Goal: Task Accomplishment & Management: Manage account settings

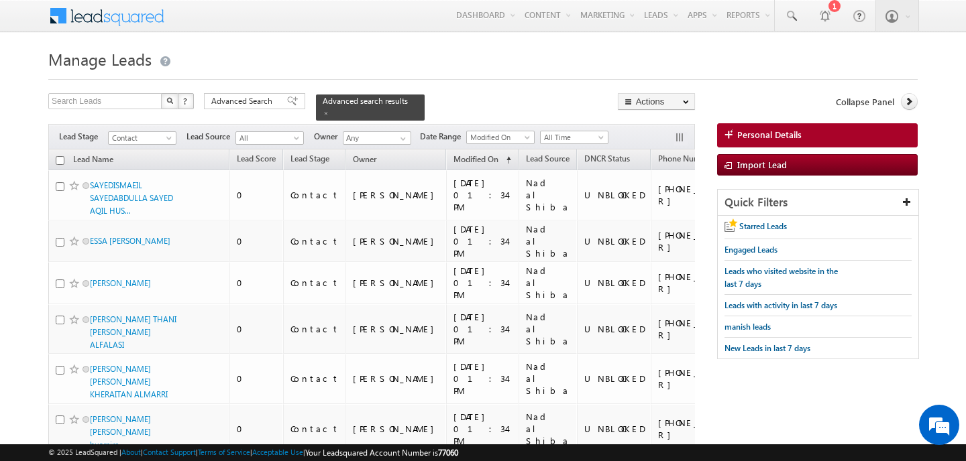
click at [58, 161] on input "checkbox" at bounding box center [60, 160] width 9 height 9
checkbox input "true"
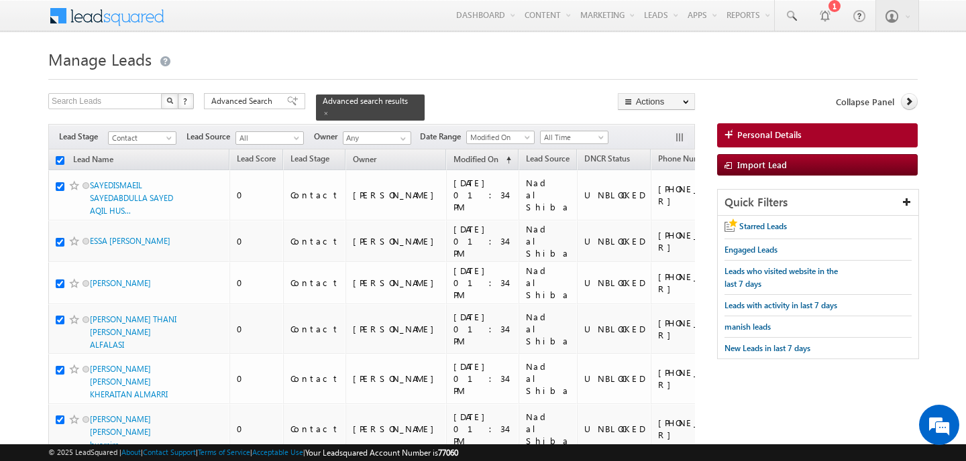
checkbox input "true"
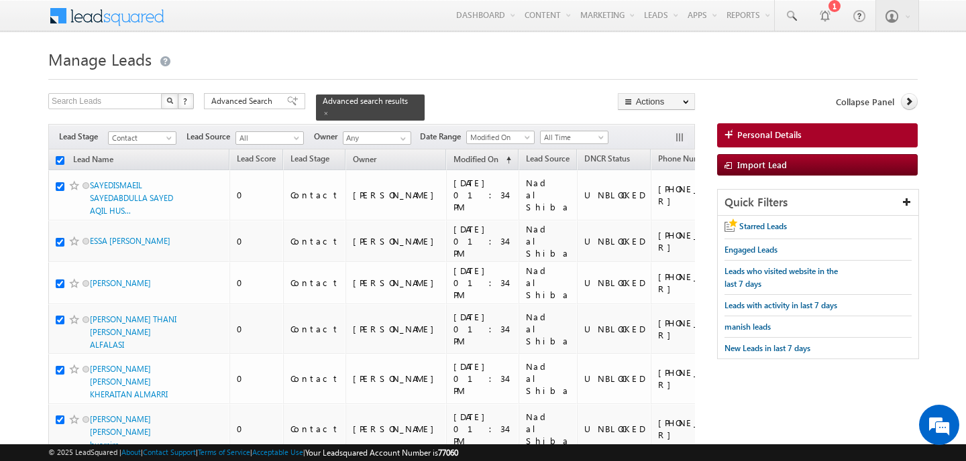
checkbox input "true"
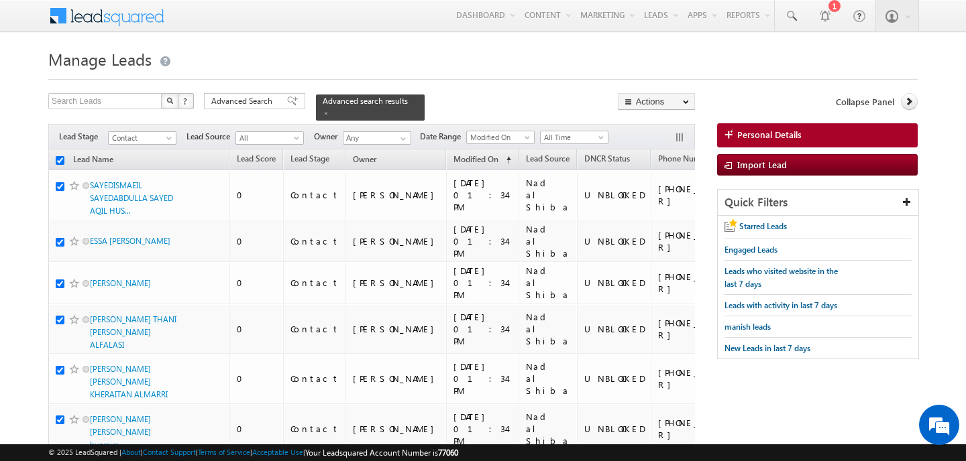
checkbox input "true"
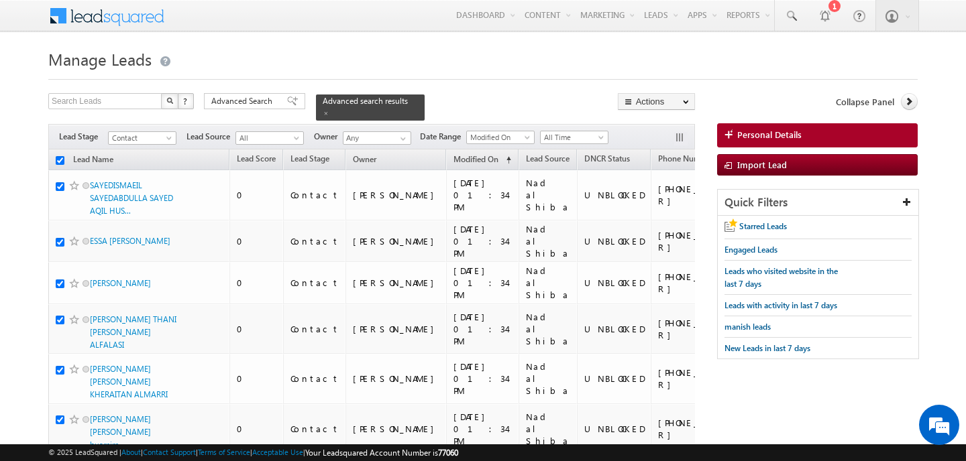
checkbox input "true"
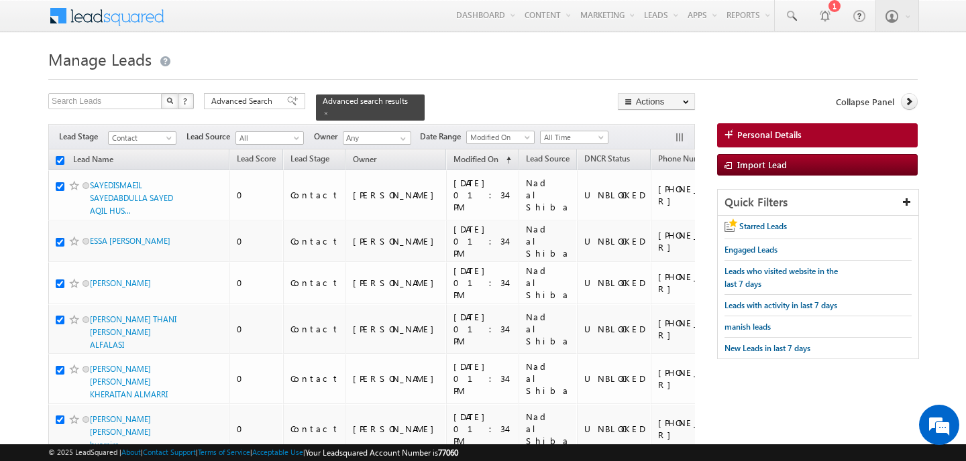
checkbox input "true"
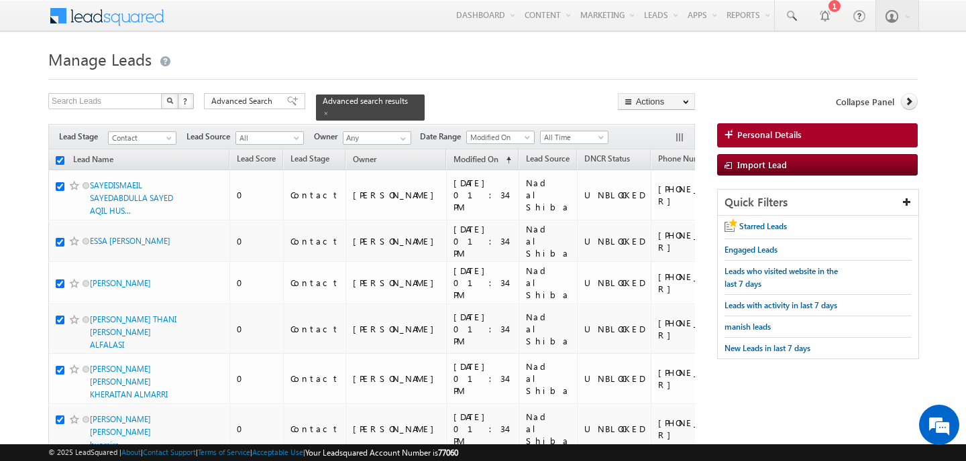
checkbox input "true"
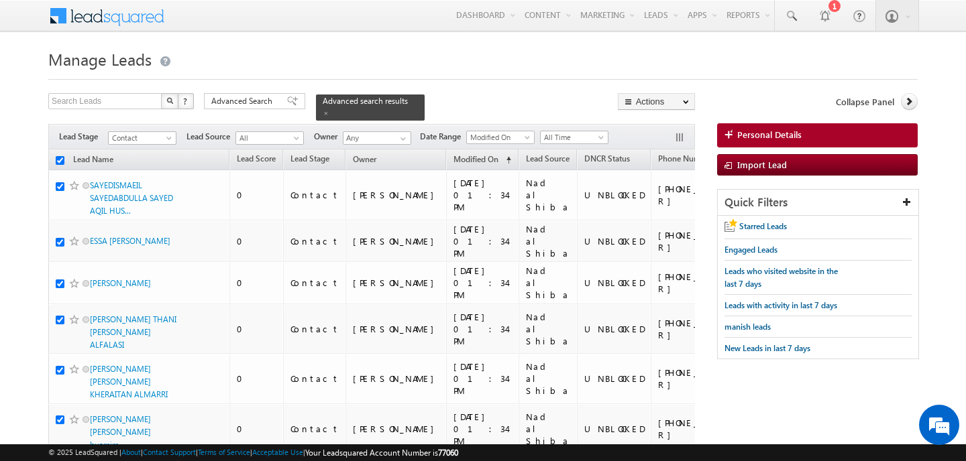
checkbox input "true"
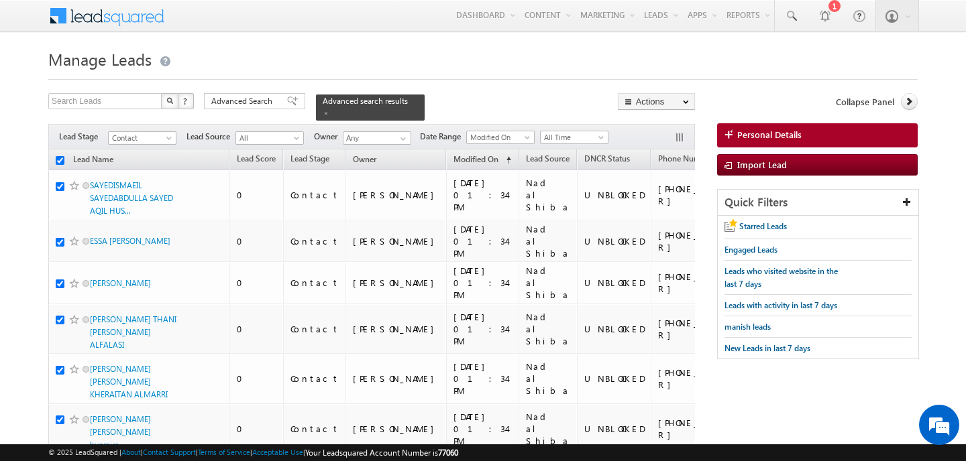
checkbox input "true"
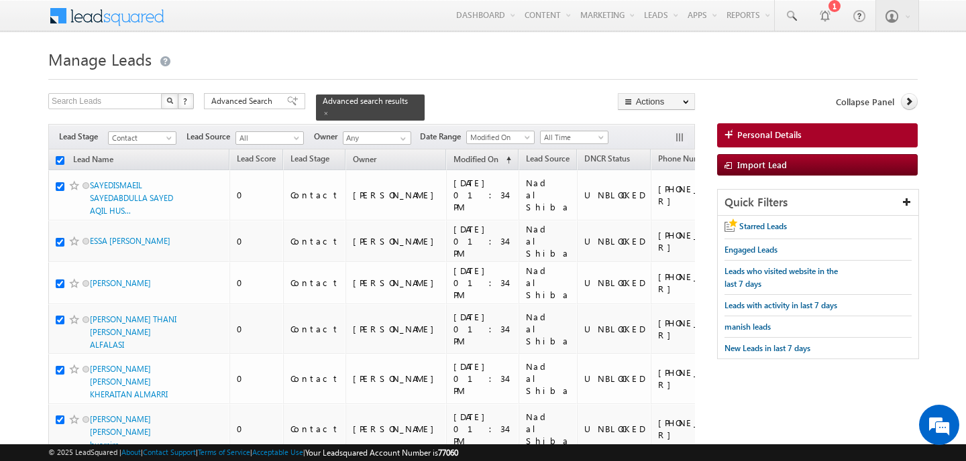
checkbox input "true"
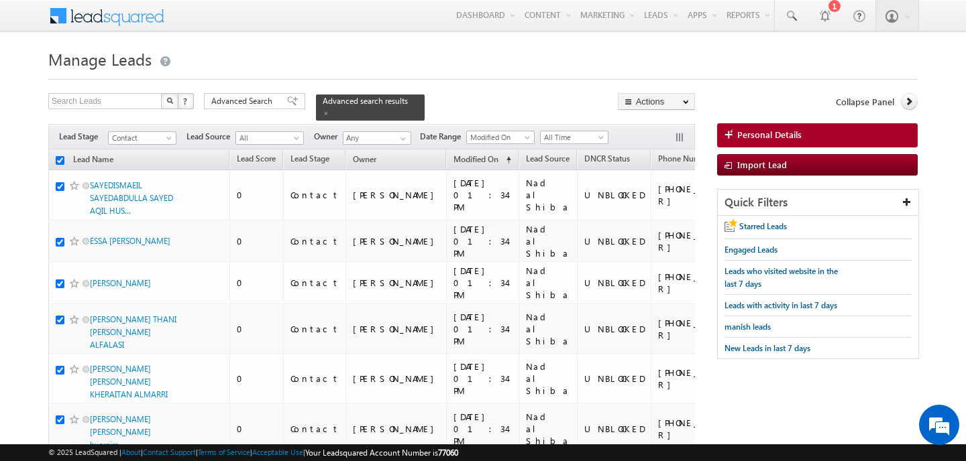
checkbox input "true"
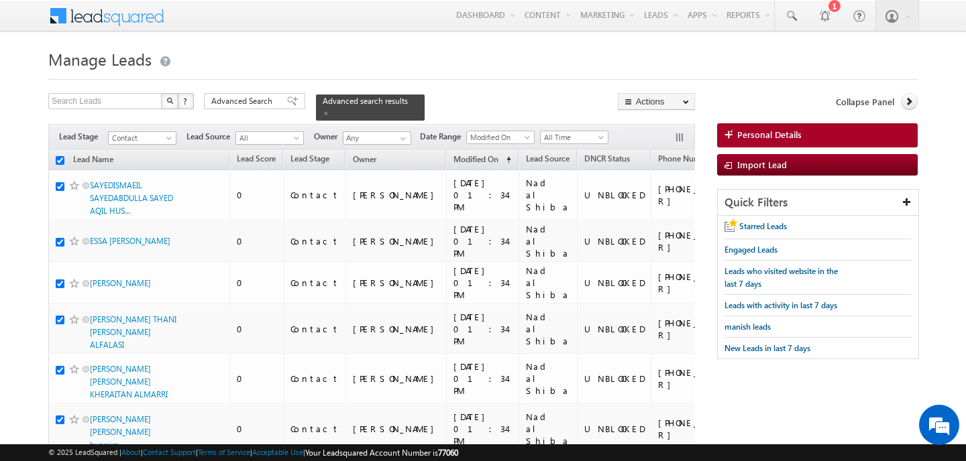
checkbox input "true"
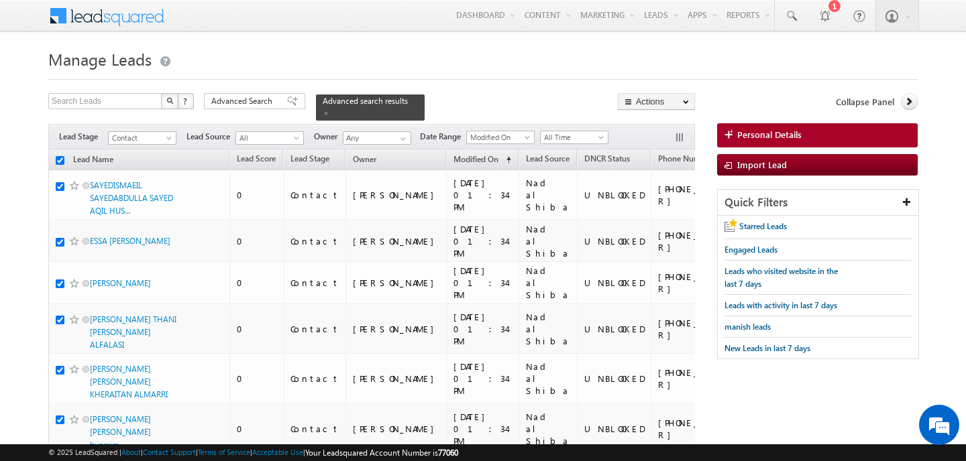
checkbox input "true"
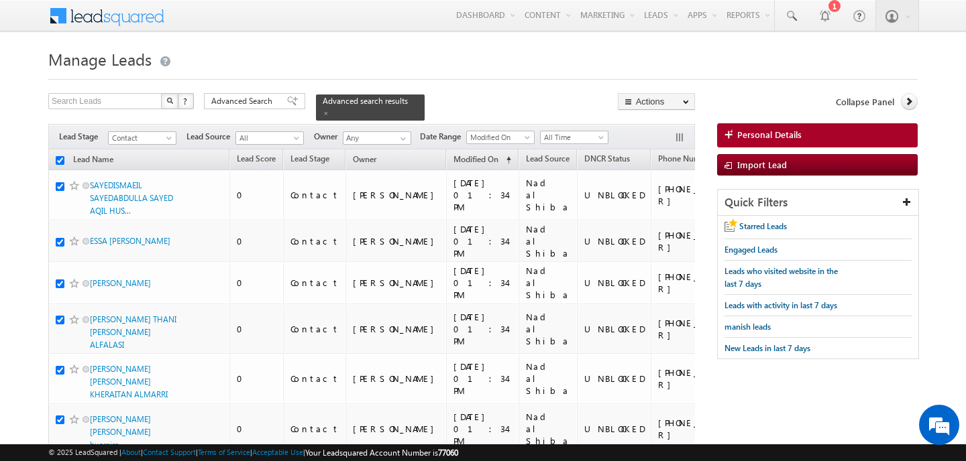
checkbox input "true"
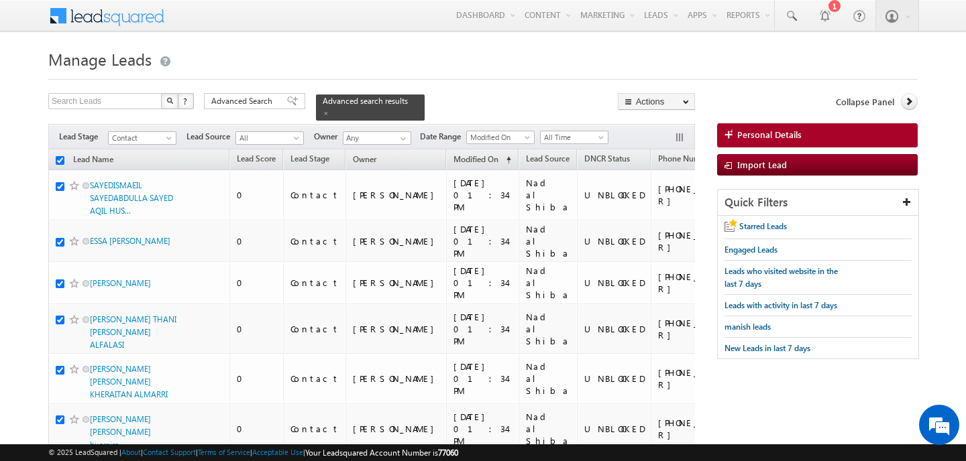
checkbox input "true"
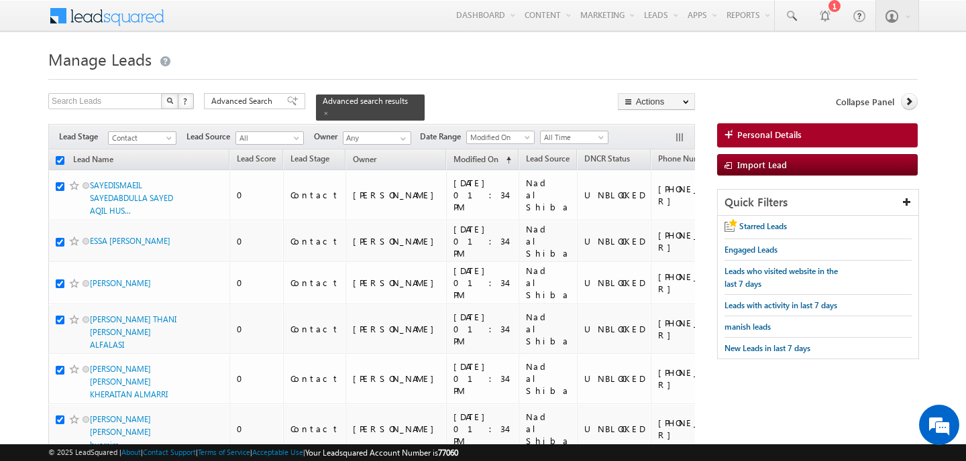
checkbox input "true"
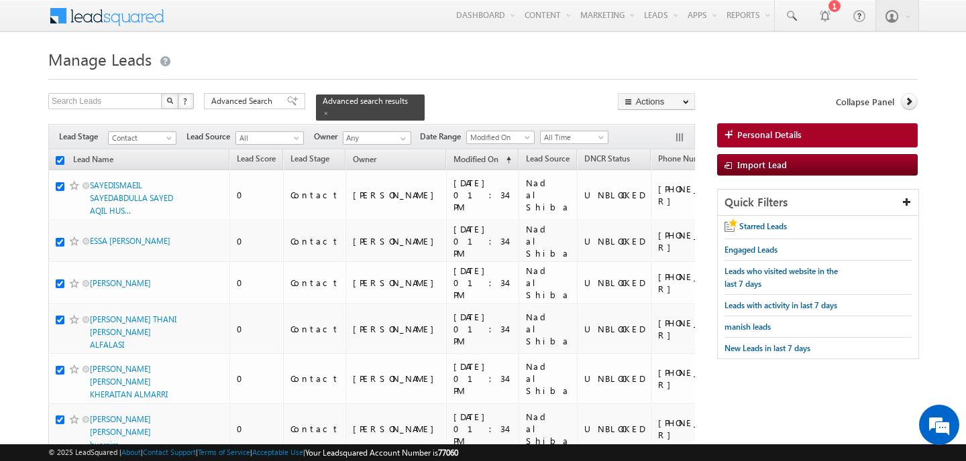
checkbox input "true"
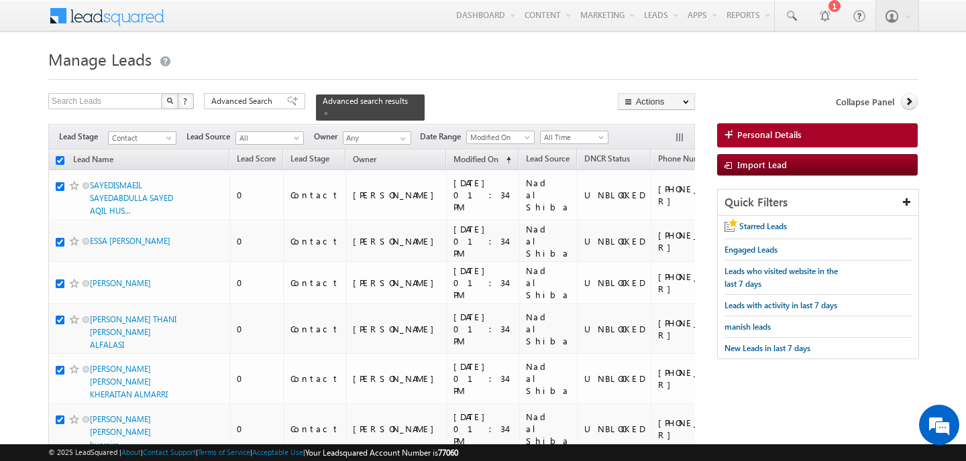
checkbox input "true"
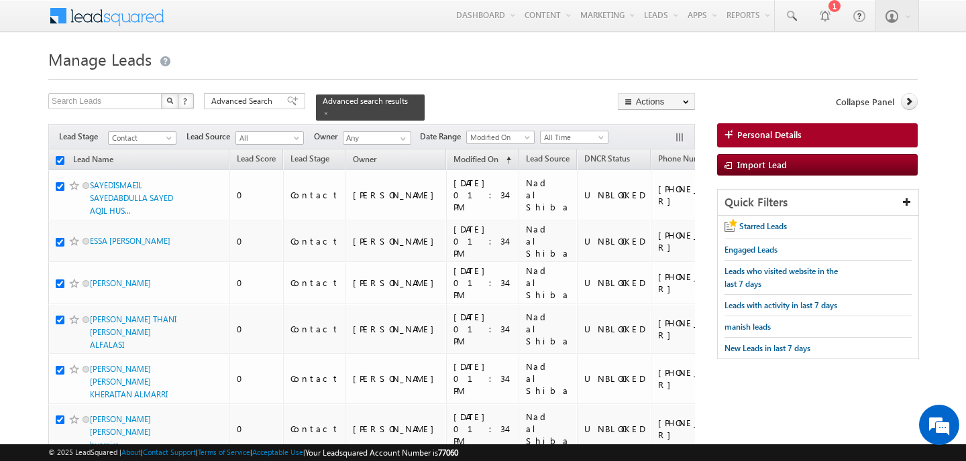
checkbox input "true"
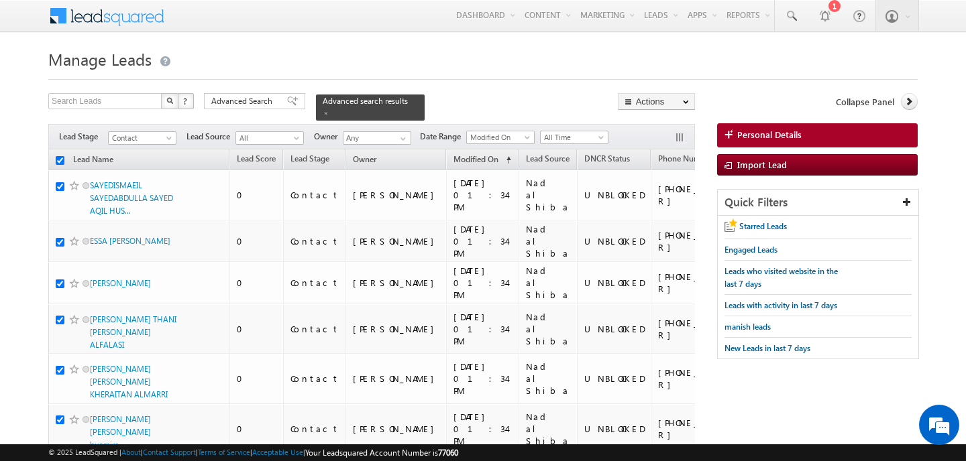
checkbox input "true"
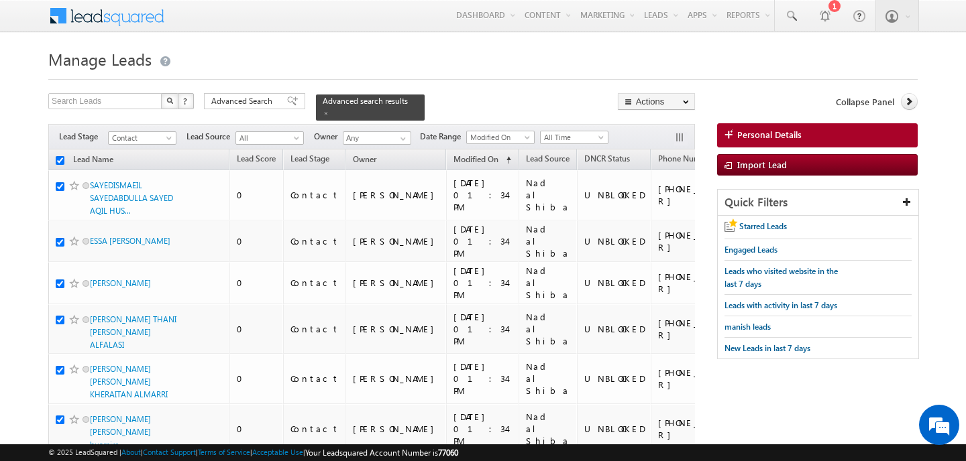
checkbox input "true"
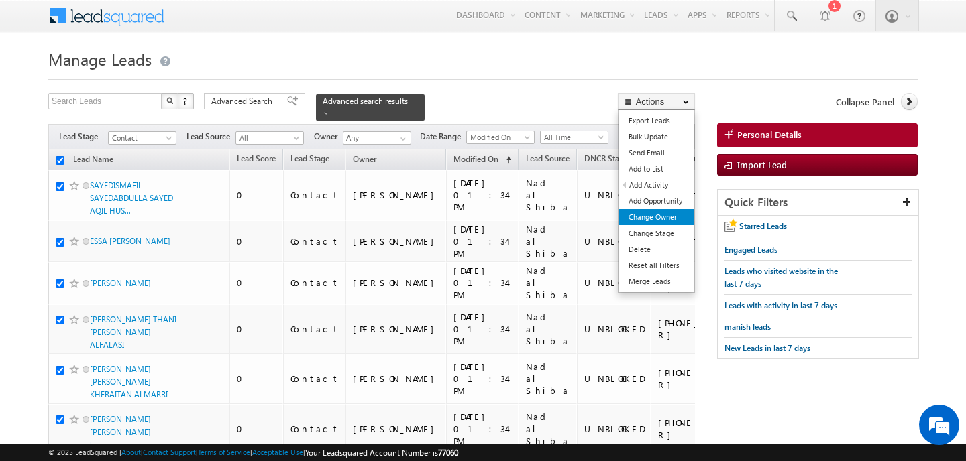
click at [654, 211] on link "Change Owner" at bounding box center [656, 217] width 76 height 16
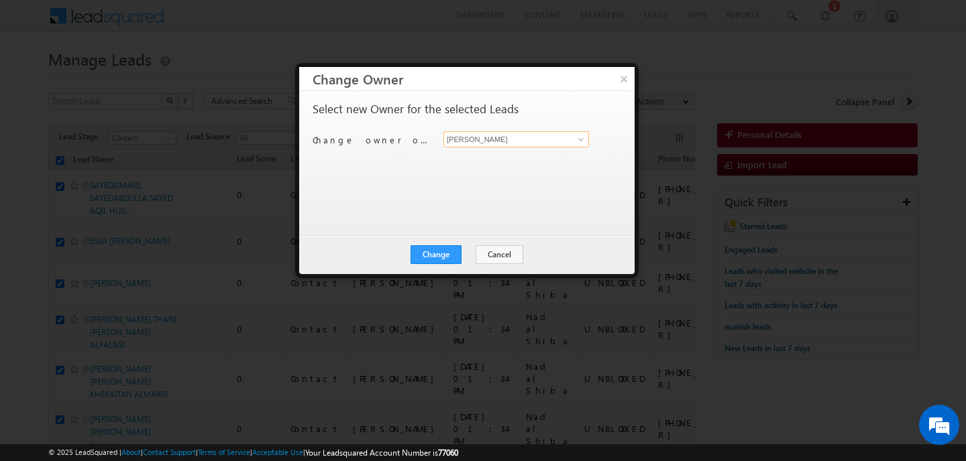
click at [459, 140] on input "[PERSON_NAME]" at bounding box center [516, 139] width 146 height 16
click at [490, 155] on link "[PERSON_NAME] [PERSON_NAME][EMAIL_ADDRESS][PERSON_NAME][DOMAIN_NAME]" at bounding box center [516, 160] width 146 height 25
type input "[PERSON_NAME]"
click at [440, 249] on button "Change" at bounding box center [435, 254] width 51 height 19
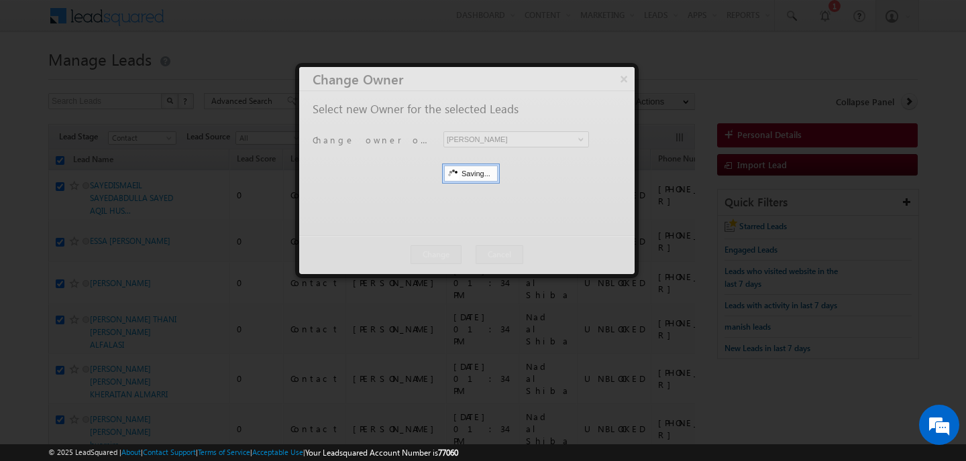
click at [465, 252] on div at bounding box center [466, 170] width 335 height 207
click at [0, 0] on button "Close" at bounding box center [0, 0] width 0 height 0
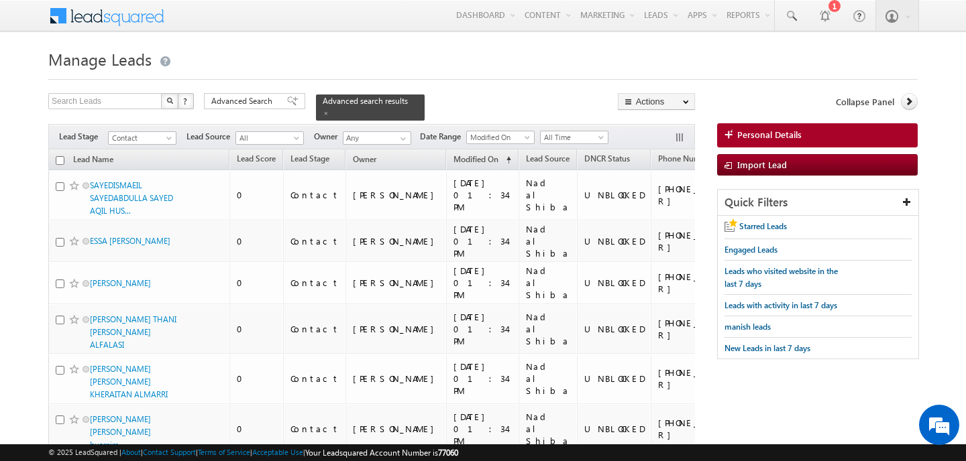
checkbox input "false"
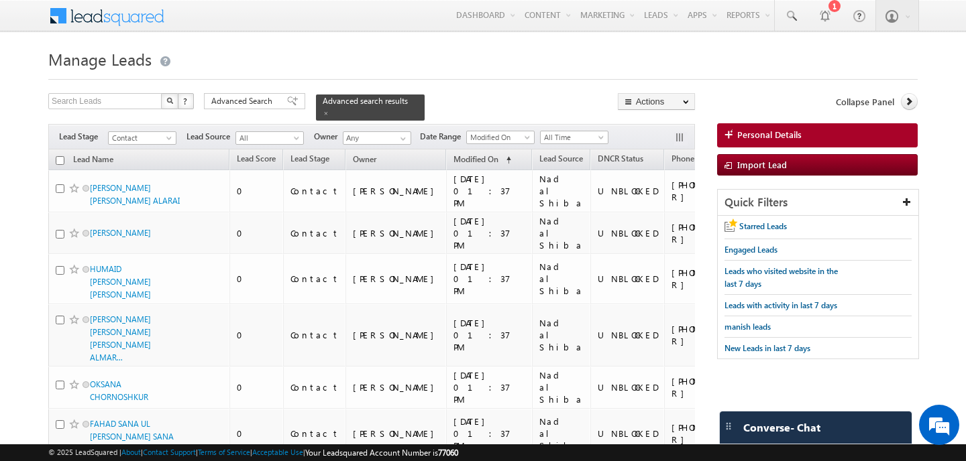
click at [61, 158] on input "checkbox" at bounding box center [60, 160] width 9 height 9
checkbox input "true"
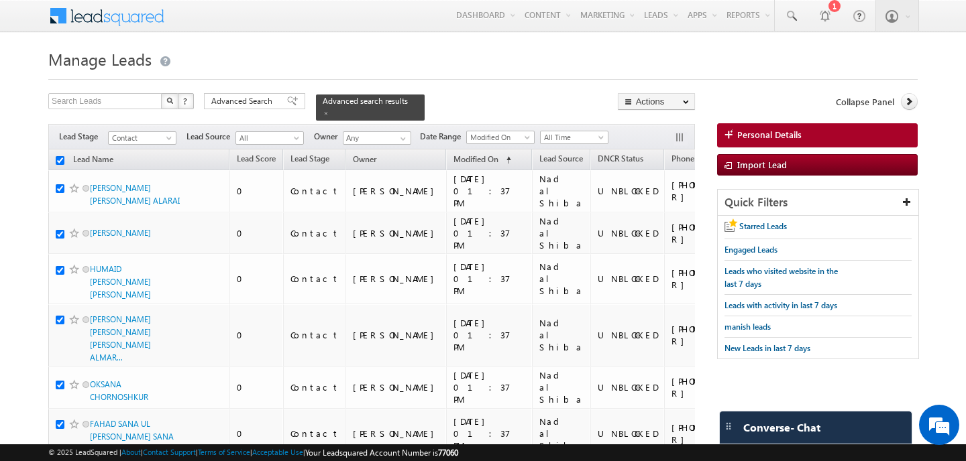
checkbox input "true"
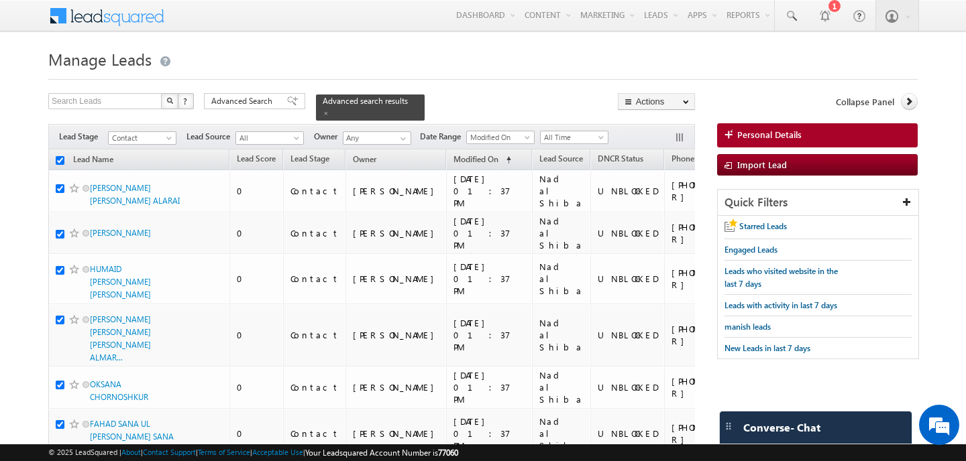
checkbox input "true"
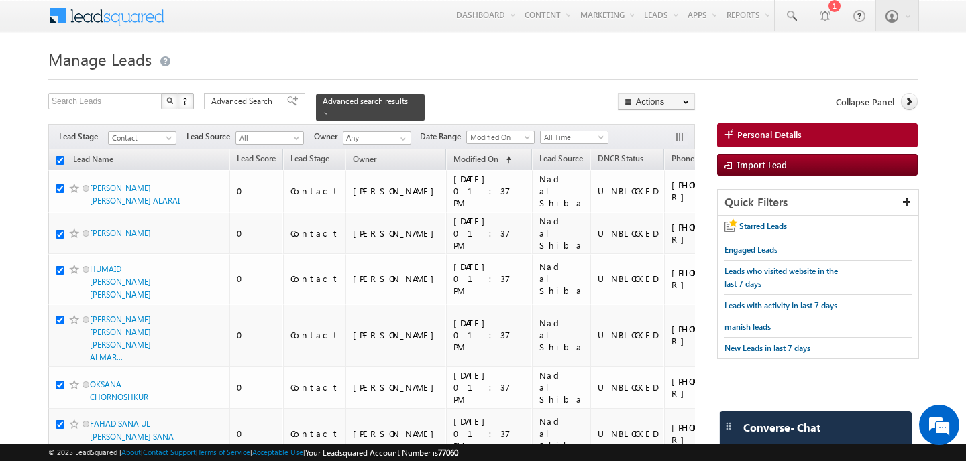
checkbox input "true"
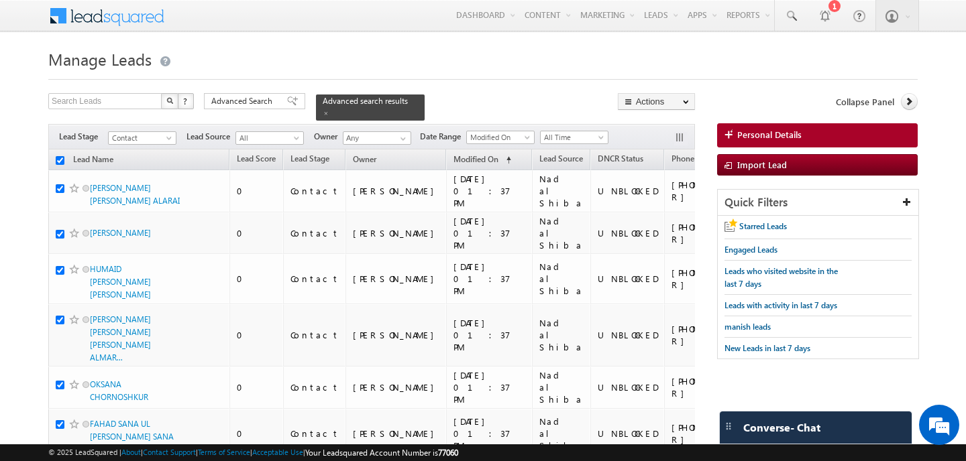
checkbox input "true"
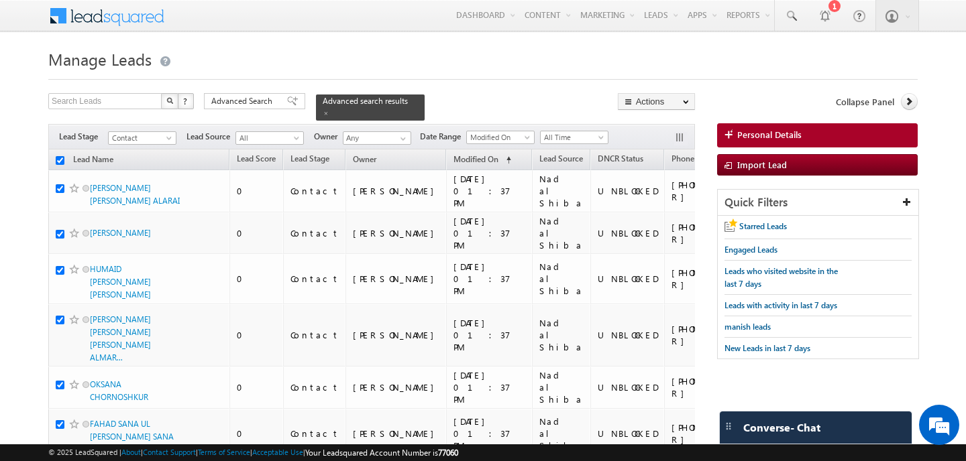
checkbox input "true"
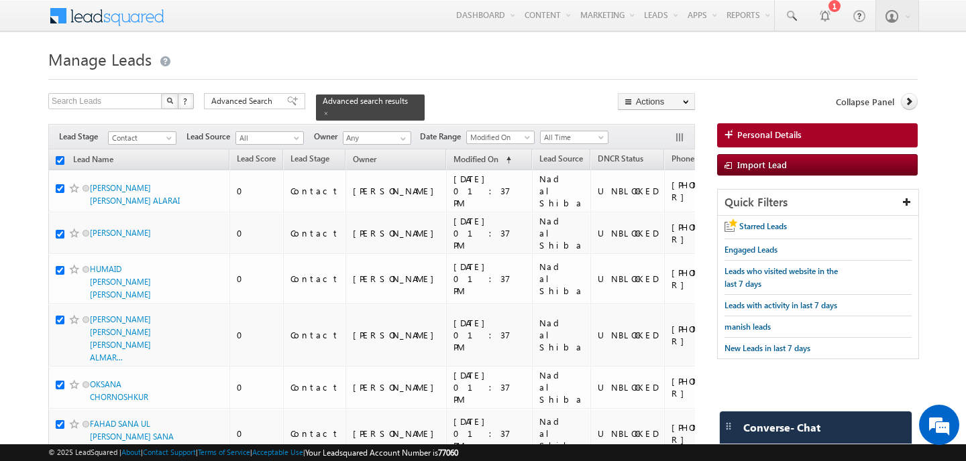
checkbox input "true"
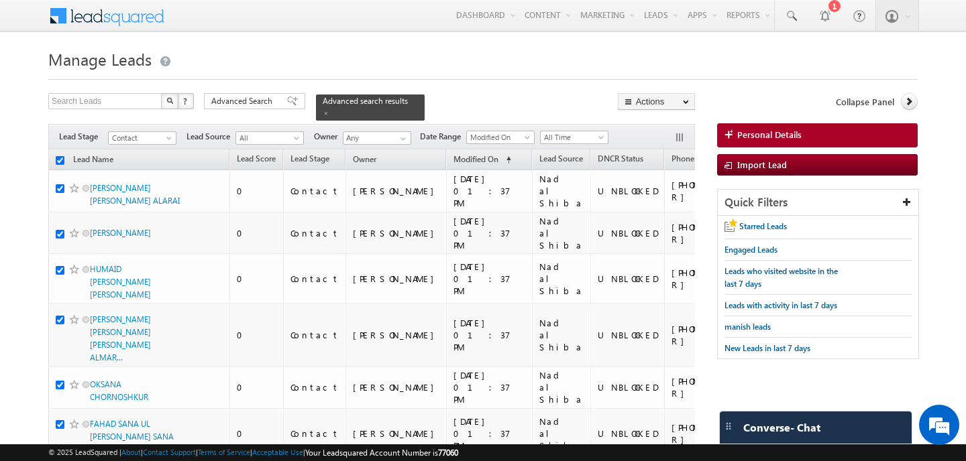
checkbox input "true"
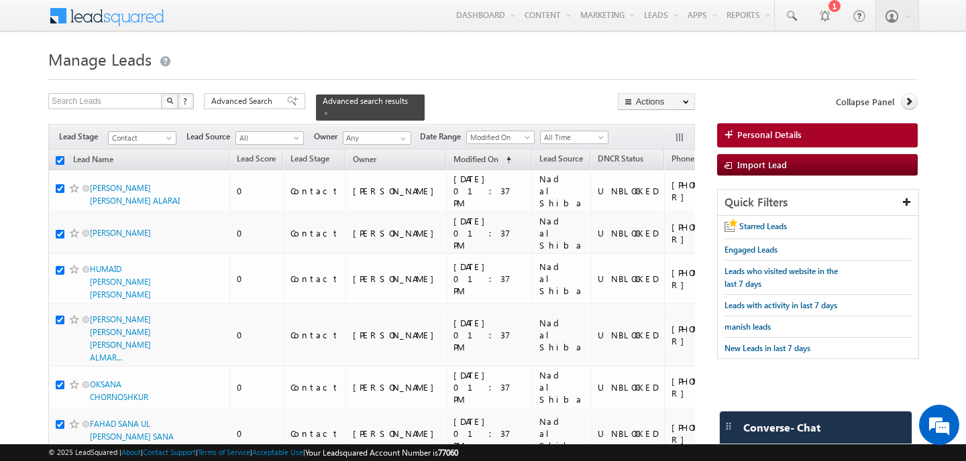
checkbox input "true"
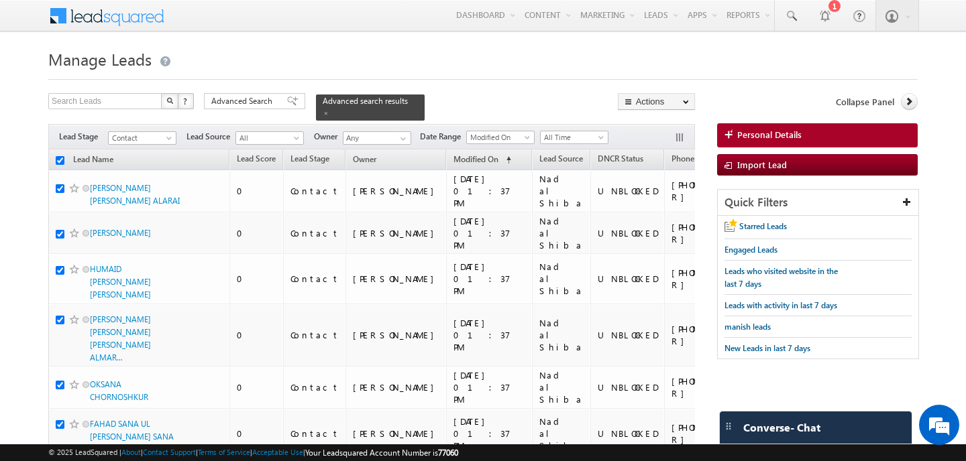
checkbox input "true"
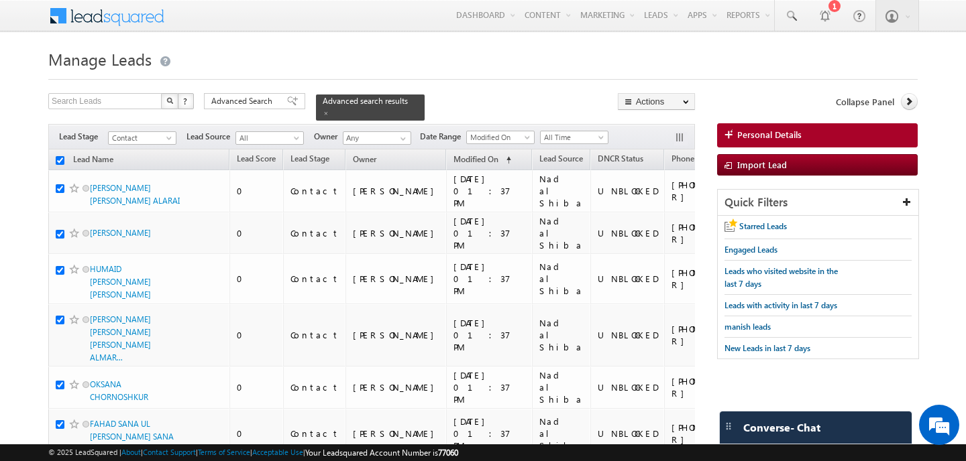
checkbox input "true"
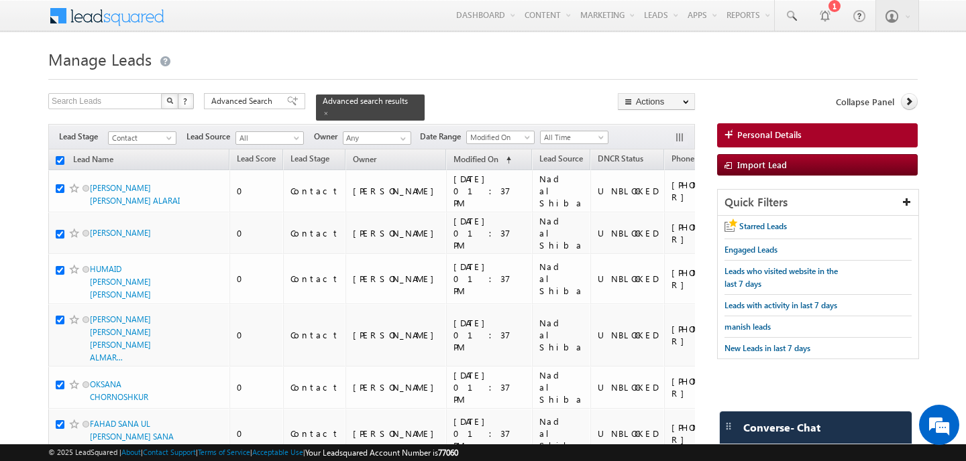
checkbox input "true"
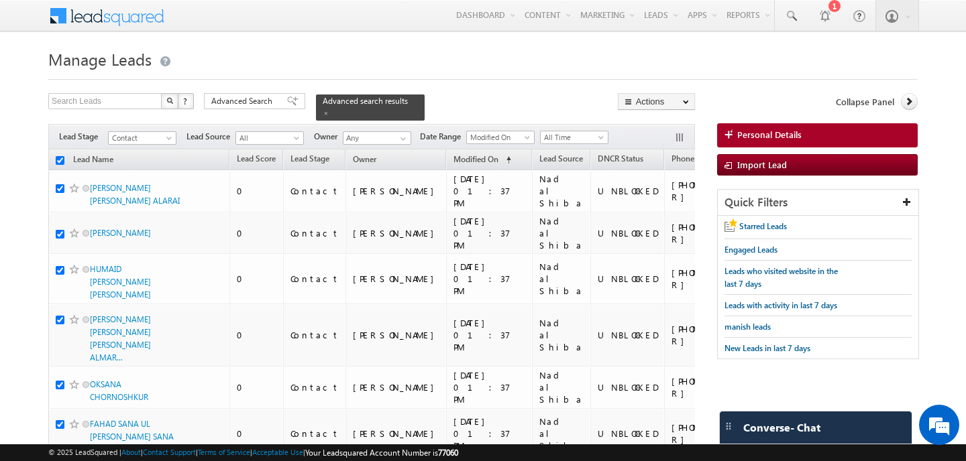
checkbox input "true"
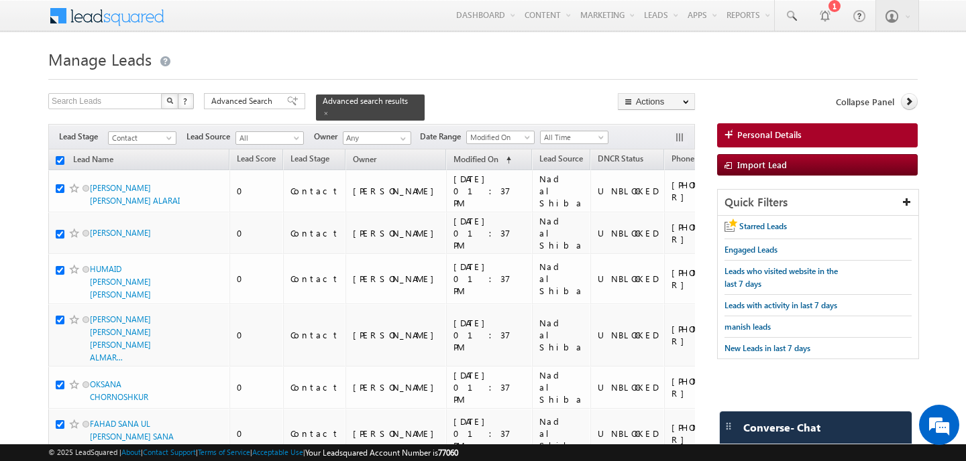
checkbox input "true"
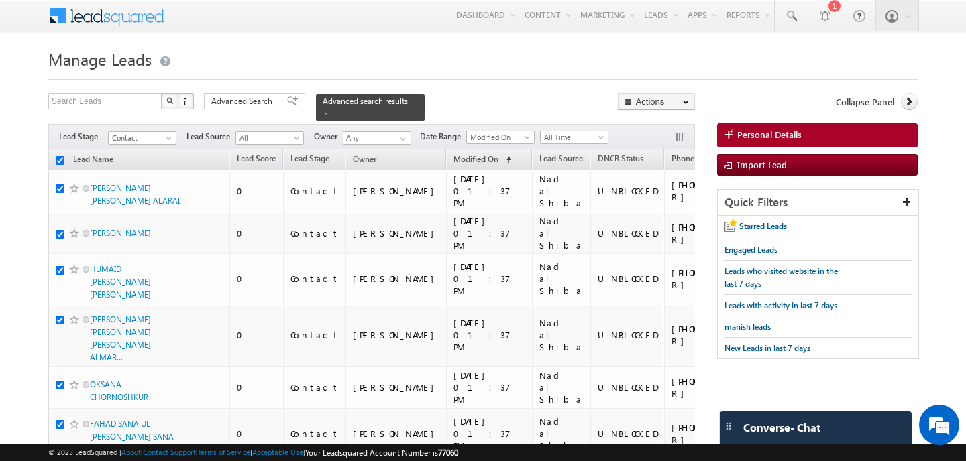
checkbox input "true"
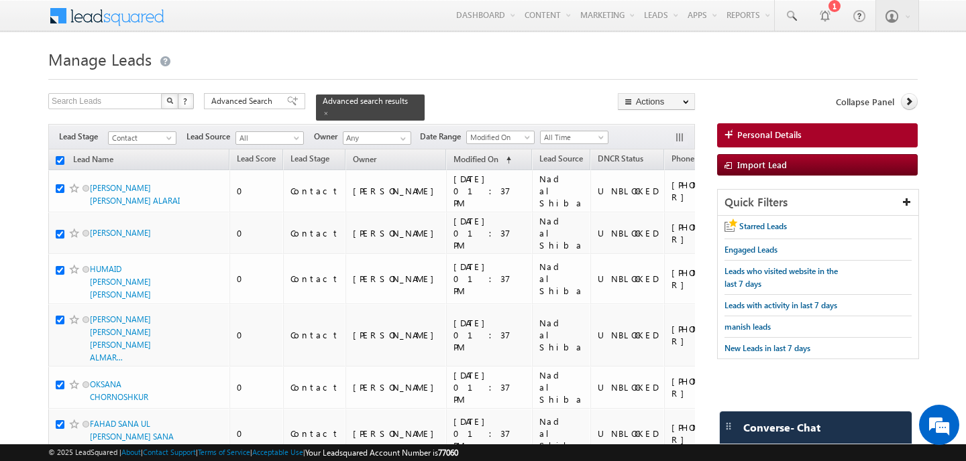
checkbox input "true"
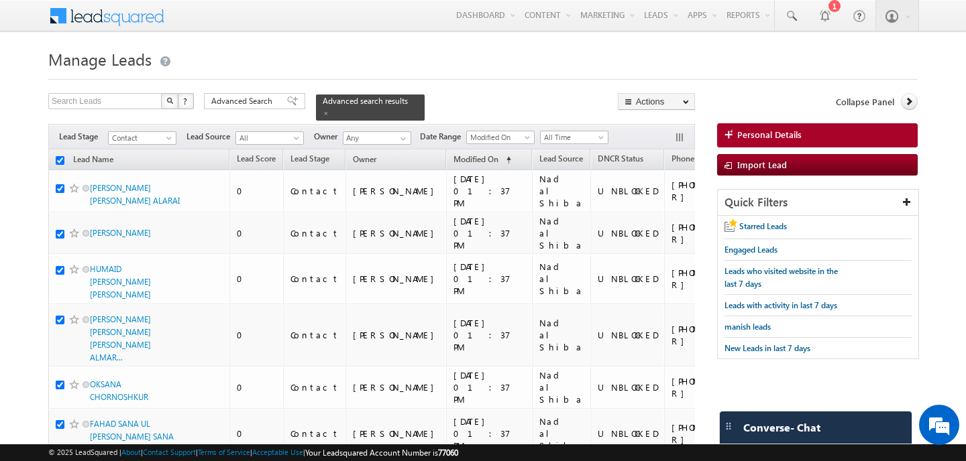
checkbox input "true"
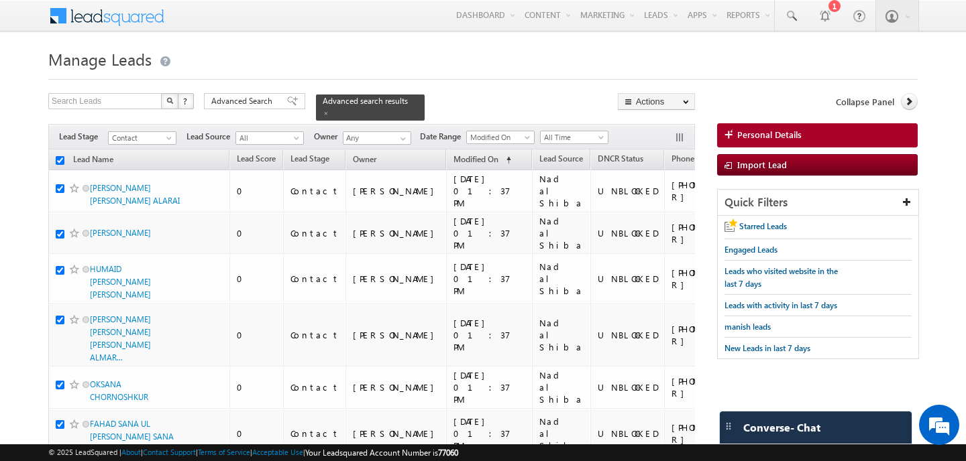
checkbox input "true"
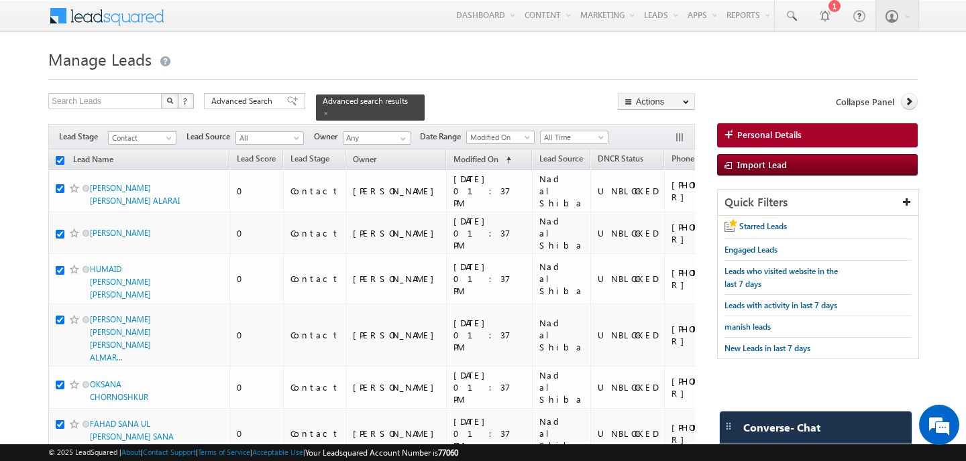
checkbox input "true"
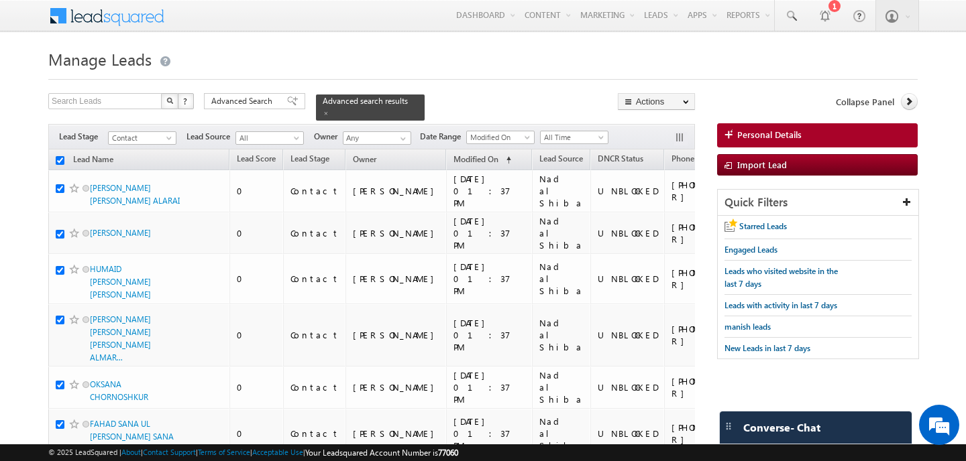
checkbox input "true"
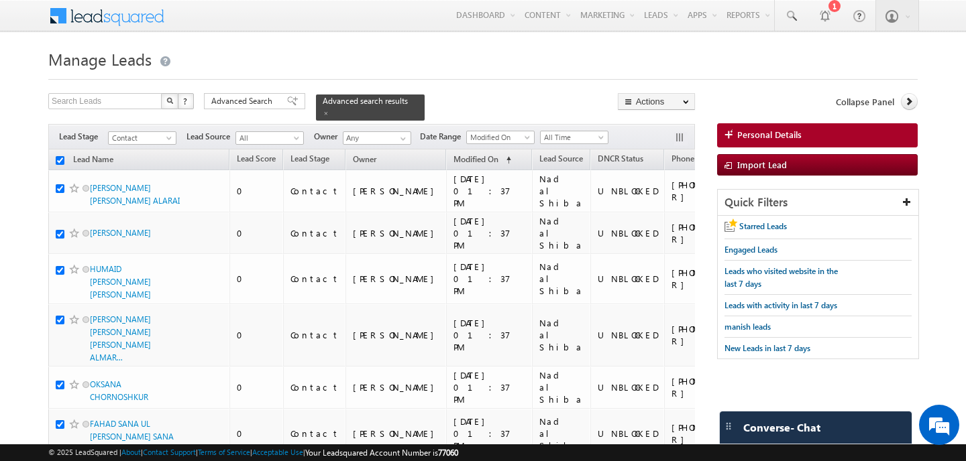
checkbox input "true"
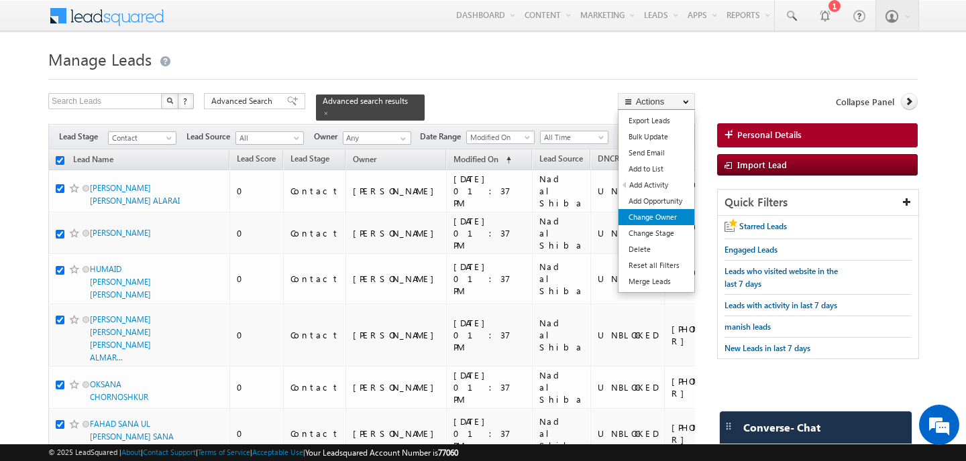
click at [659, 225] on link "Change Owner" at bounding box center [656, 217] width 76 height 16
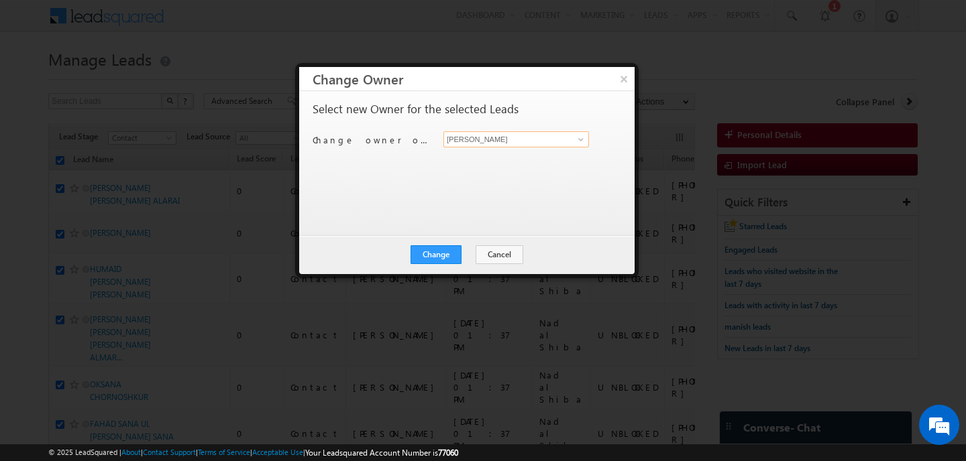
click at [515, 145] on input "[PERSON_NAME]" at bounding box center [516, 139] width 146 height 16
click at [499, 152] on link "Swarup Chandradas swarup.chandradas@indglobal.ae" at bounding box center [516, 160] width 146 height 25
type input "[PERSON_NAME]"
click at [451, 252] on button "Change" at bounding box center [435, 254] width 51 height 19
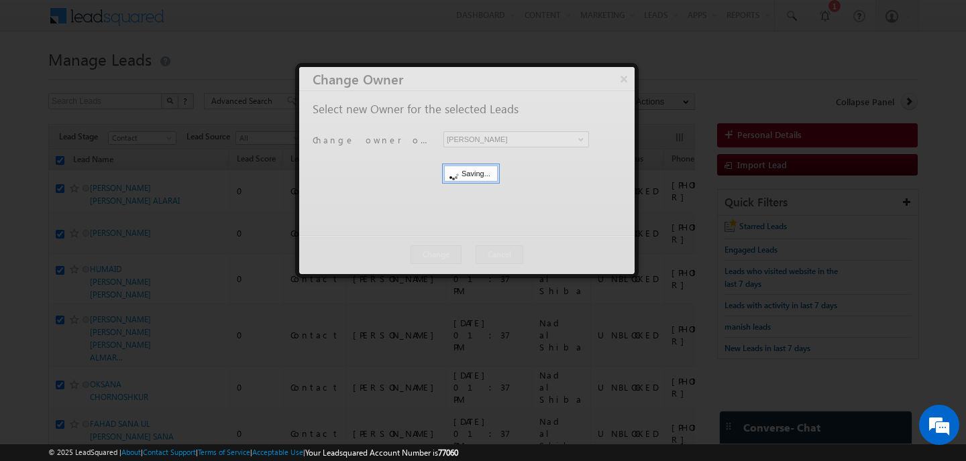
click at [462, 252] on div at bounding box center [466, 170] width 335 height 207
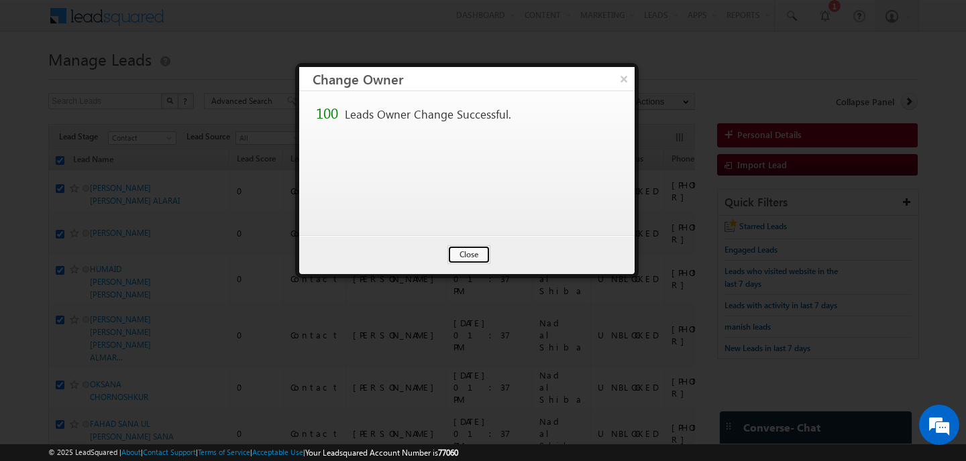
click at [462, 252] on button "Close" at bounding box center [468, 254] width 43 height 19
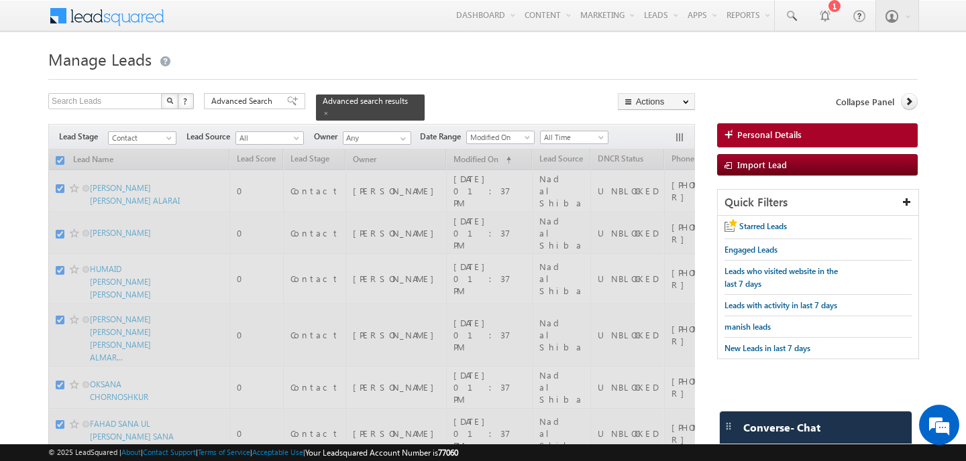
checkbox input "false"
